Goal: Check status: Check status

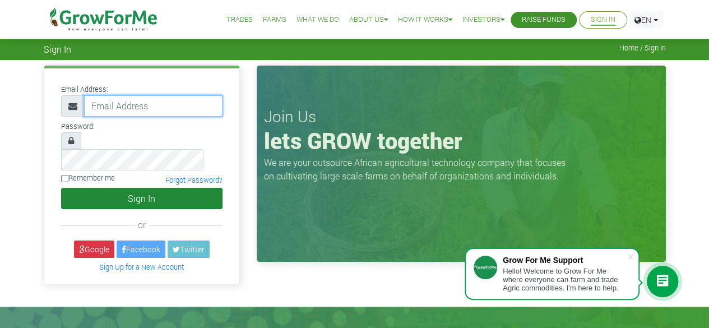
type input "Gyielebrenda@gmail.com"
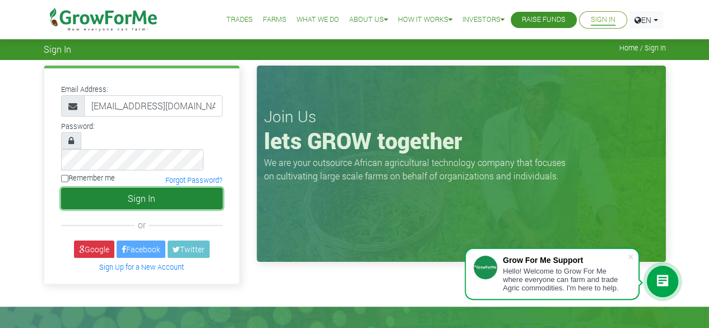
click at [109, 188] on button "Sign In" at bounding box center [141, 198] width 161 height 21
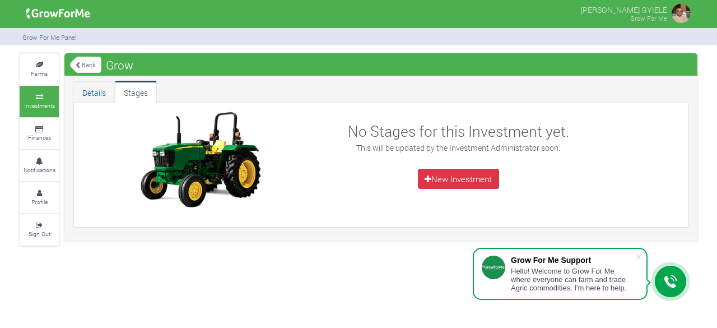
click at [81, 96] on link "Details" at bounding box center [93, 92] width 41 height 22
